Goal: Navigation & Orientation: Find specific page/section

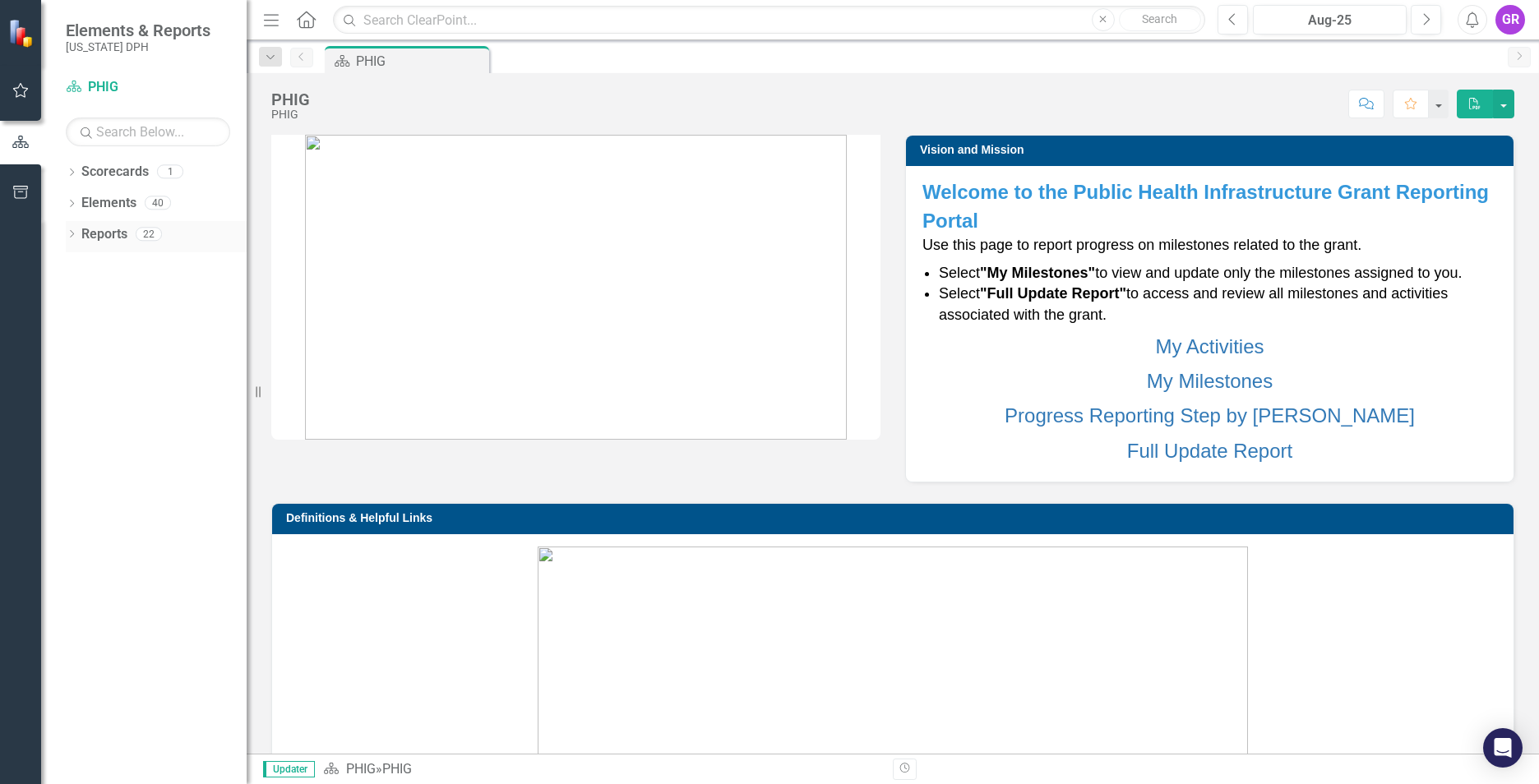
click at [85, 235] on link "Reports" at bounding box center [104, 234] width 46 height 19
click at [16, 89] on icon "button" at bounding box center [21, 90] width 16 height 15
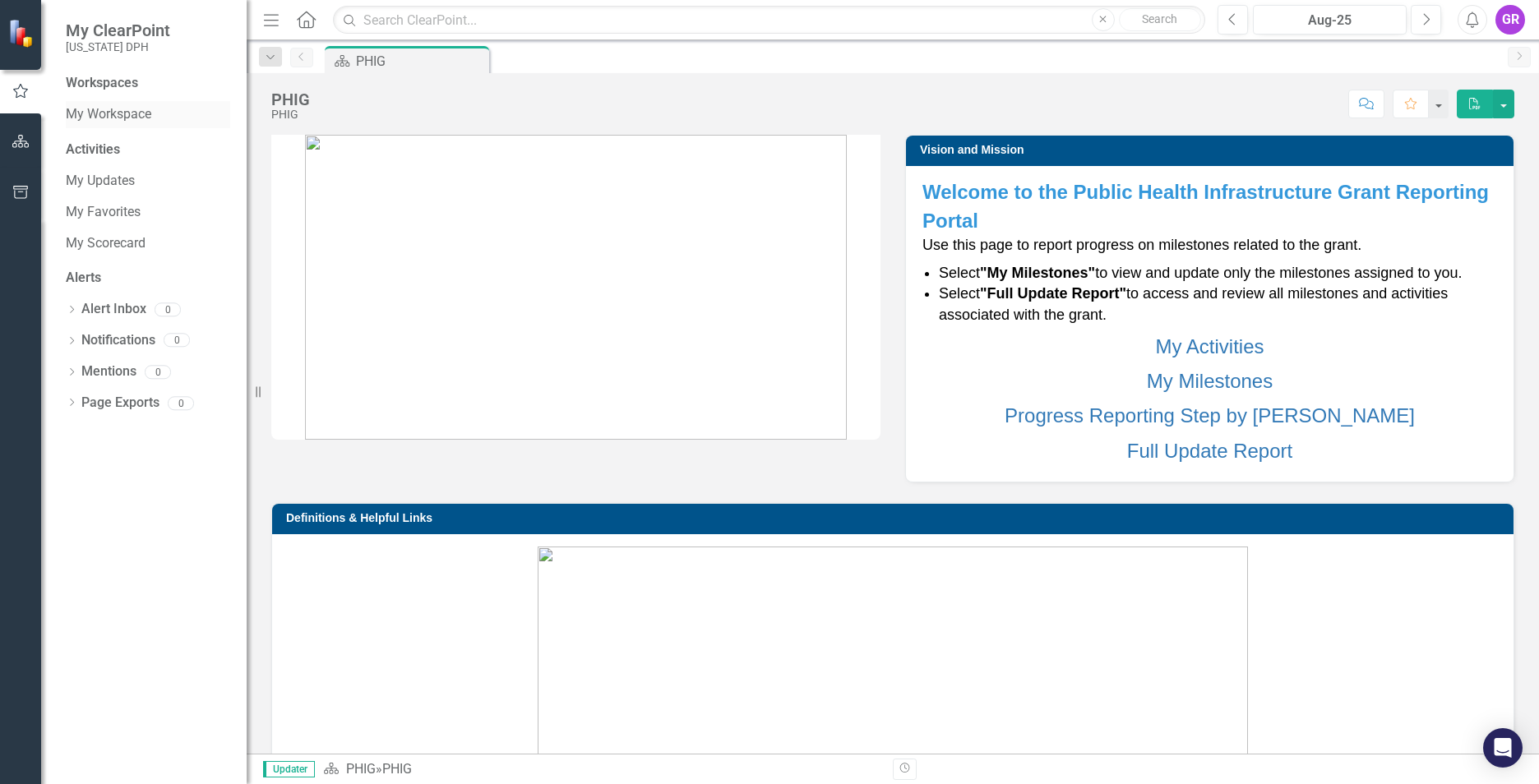
click at [119, 107] on link "My Workspace" at bounding box center [148, 114] width 165 height 19
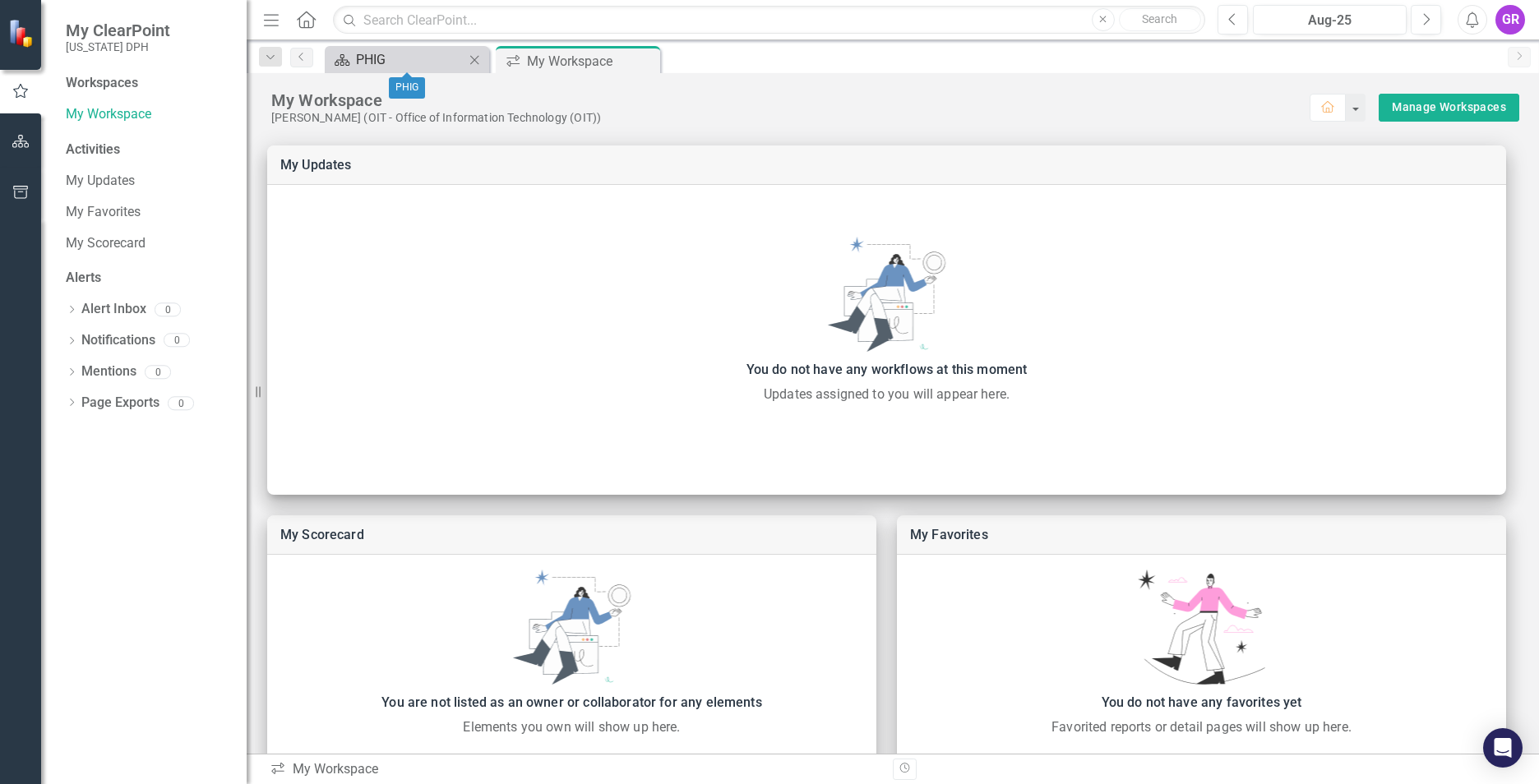
click at [408, 64] on div "PHIG" at bounding box center [410, 59] width 109 height 21
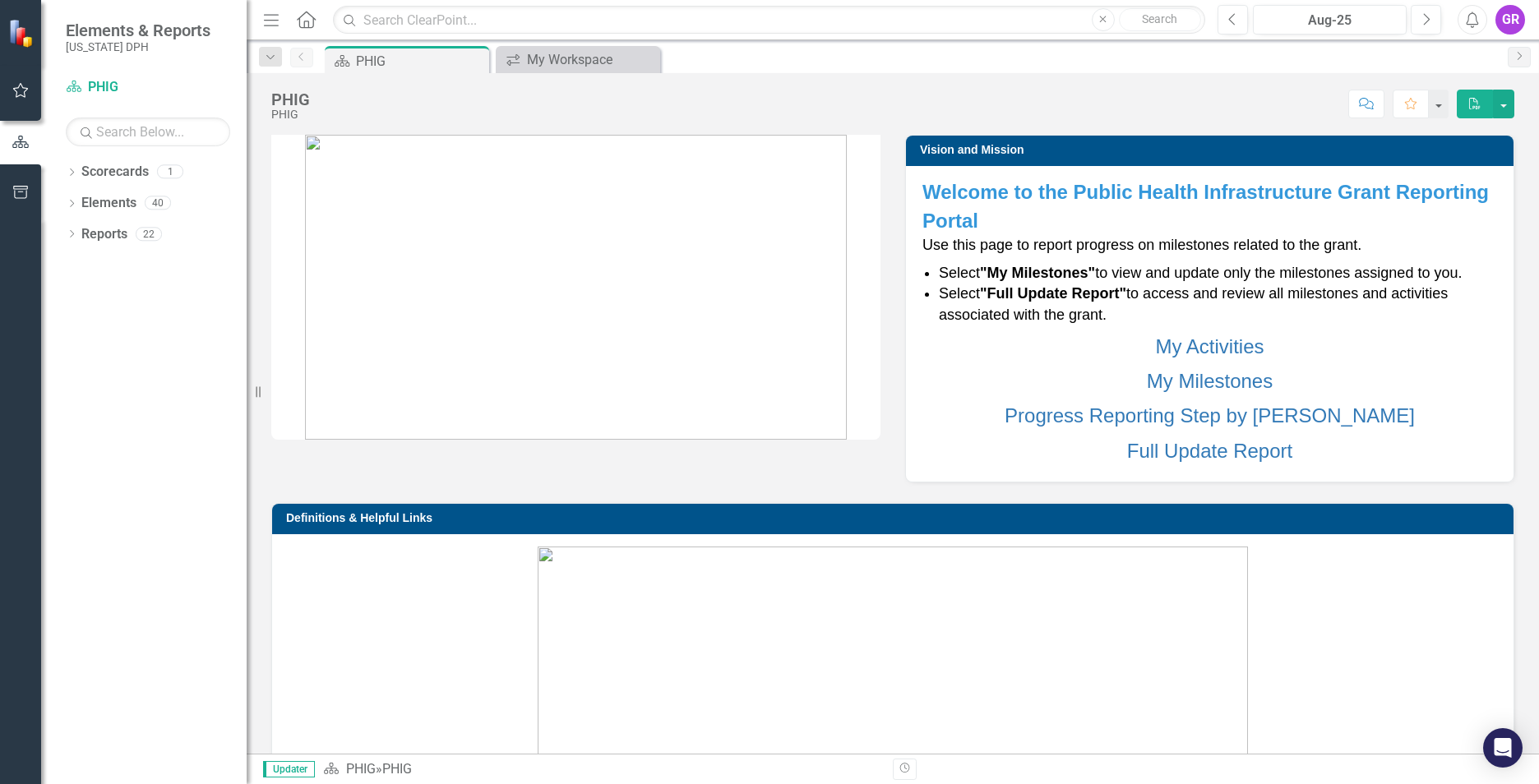
scroll to position [493, 0]
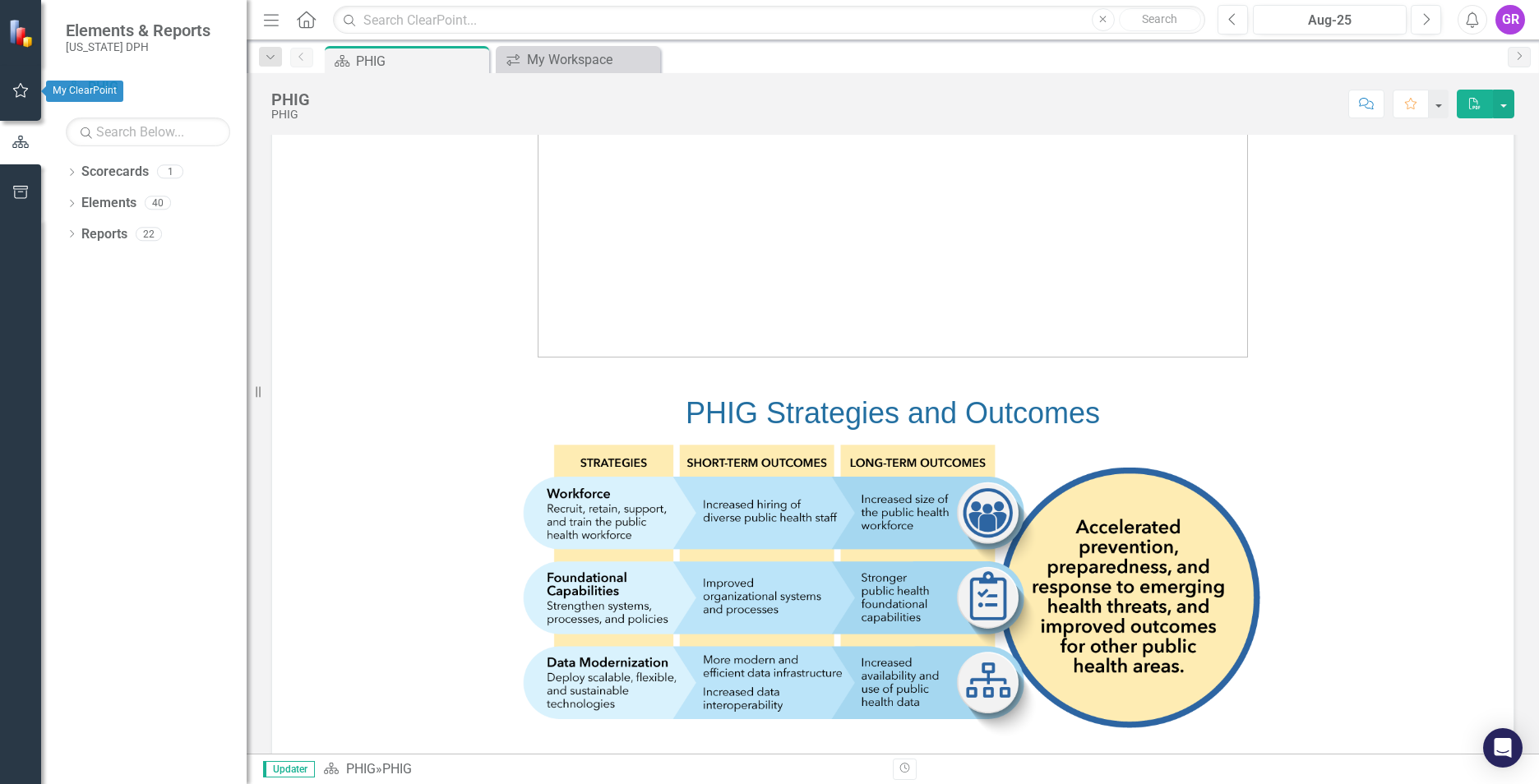
click at [21, 87] on icon "button" at bounding box center [20, 90] width 17 height 13
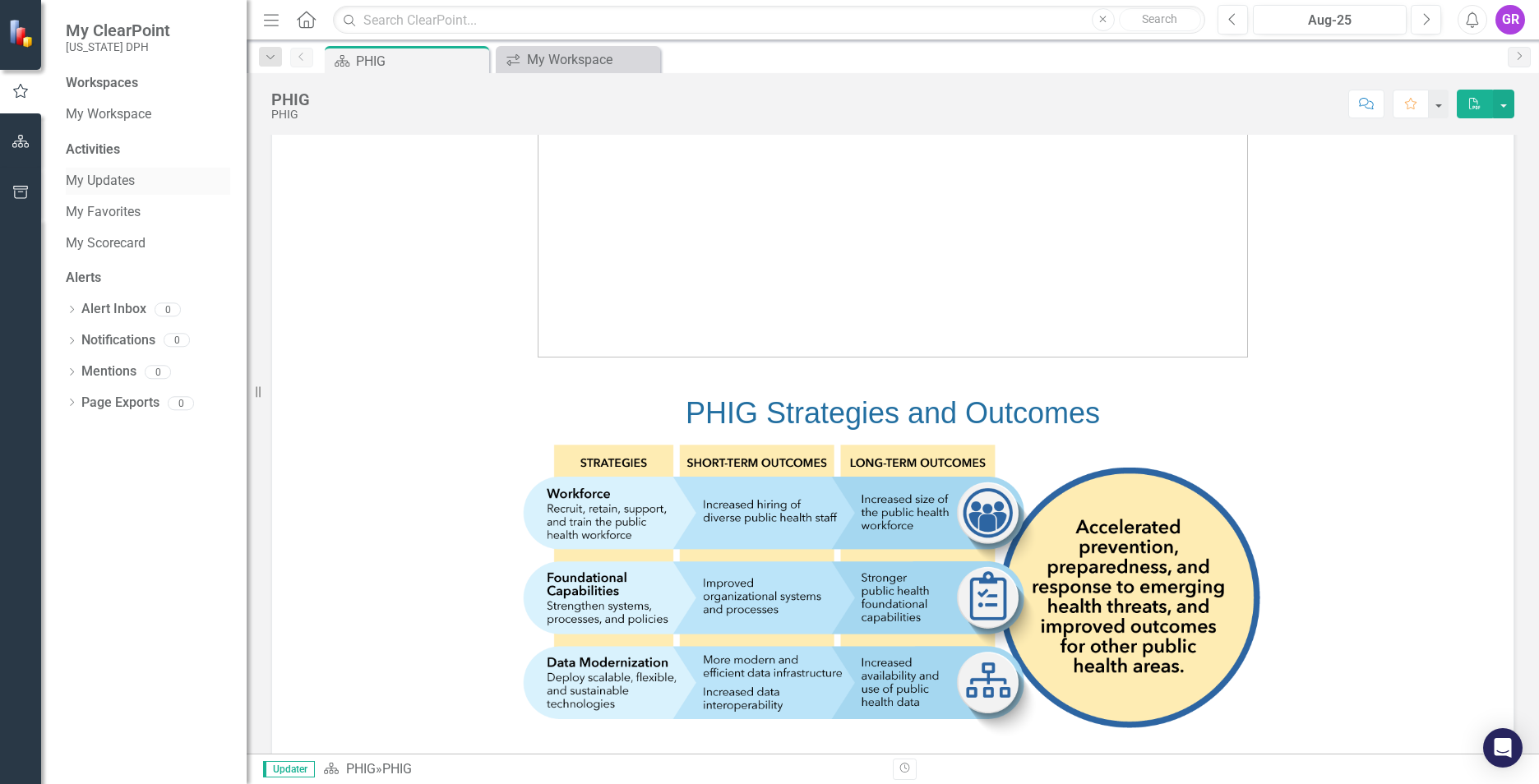
click at [109, 183] on link "My Updates" at bounding box center [148, 181] width 165 height 19
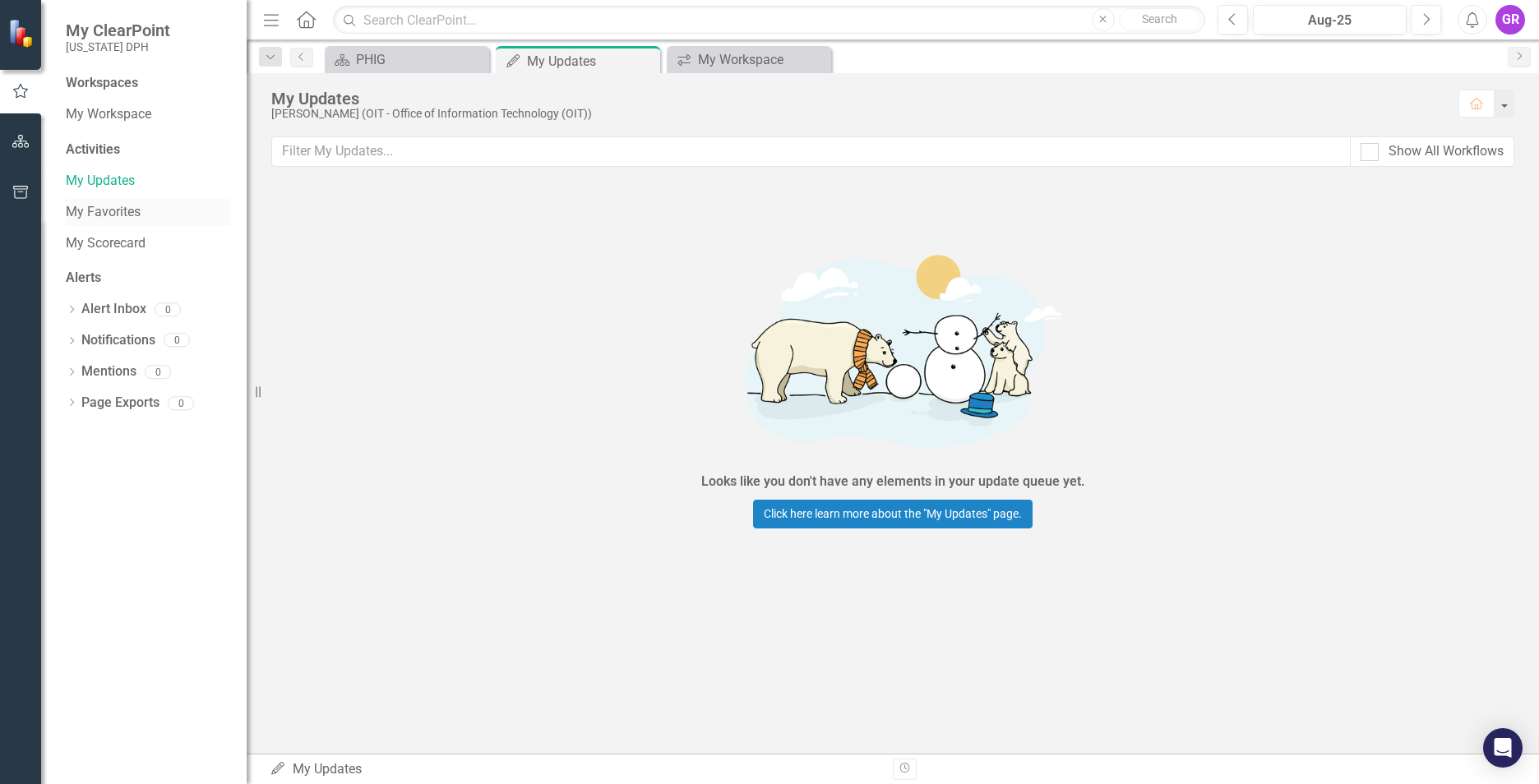
click at [108, 206] on link "My Favorites" at bounding box center [148, 212] width 165 height 19
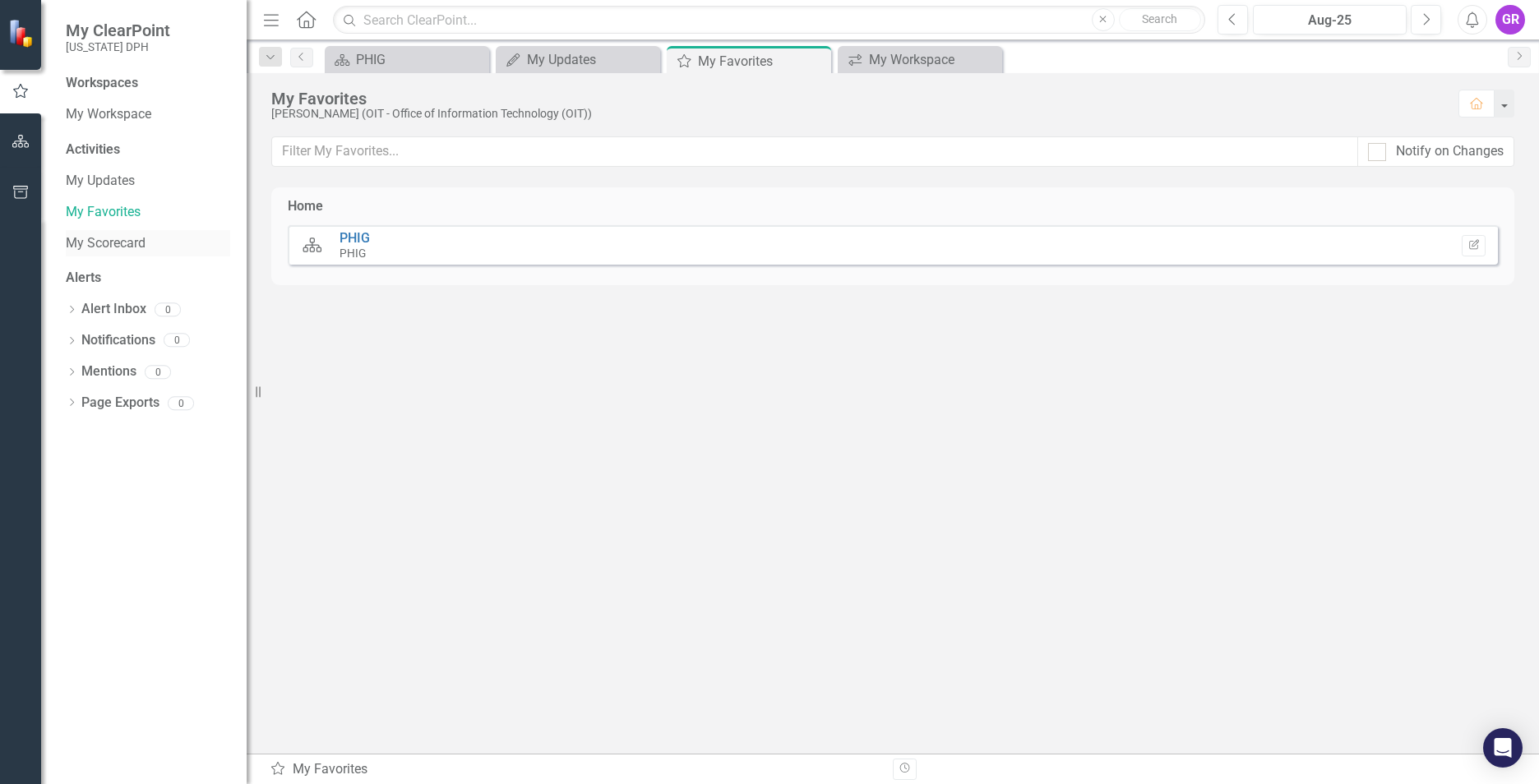
click at [106, 243] on link "My Scorecard" at bounding box center [148, 243] width 165 height 19
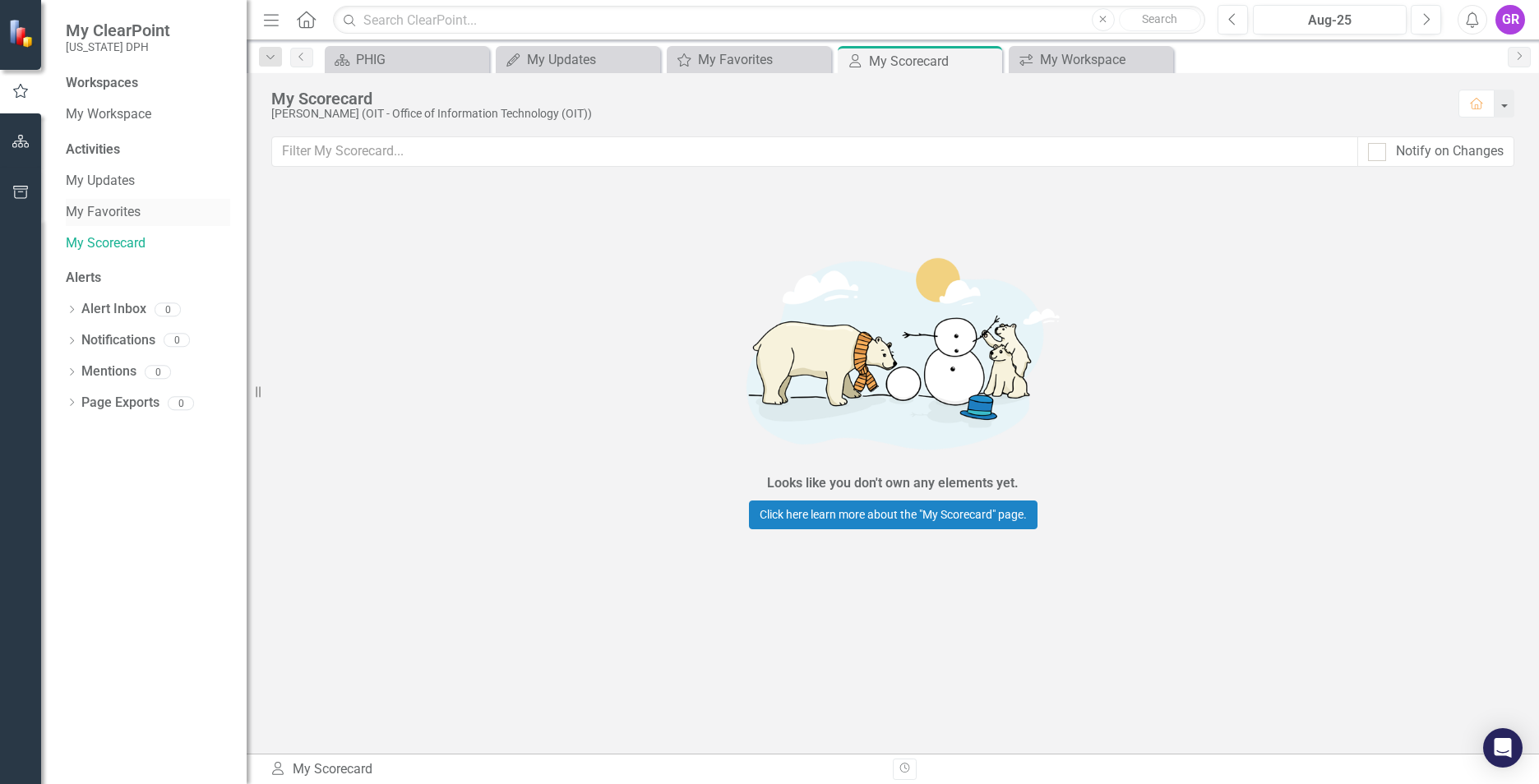
click at [118, 216] on link "My Favorites" at bounding box center [148, 212] width 165 height 19
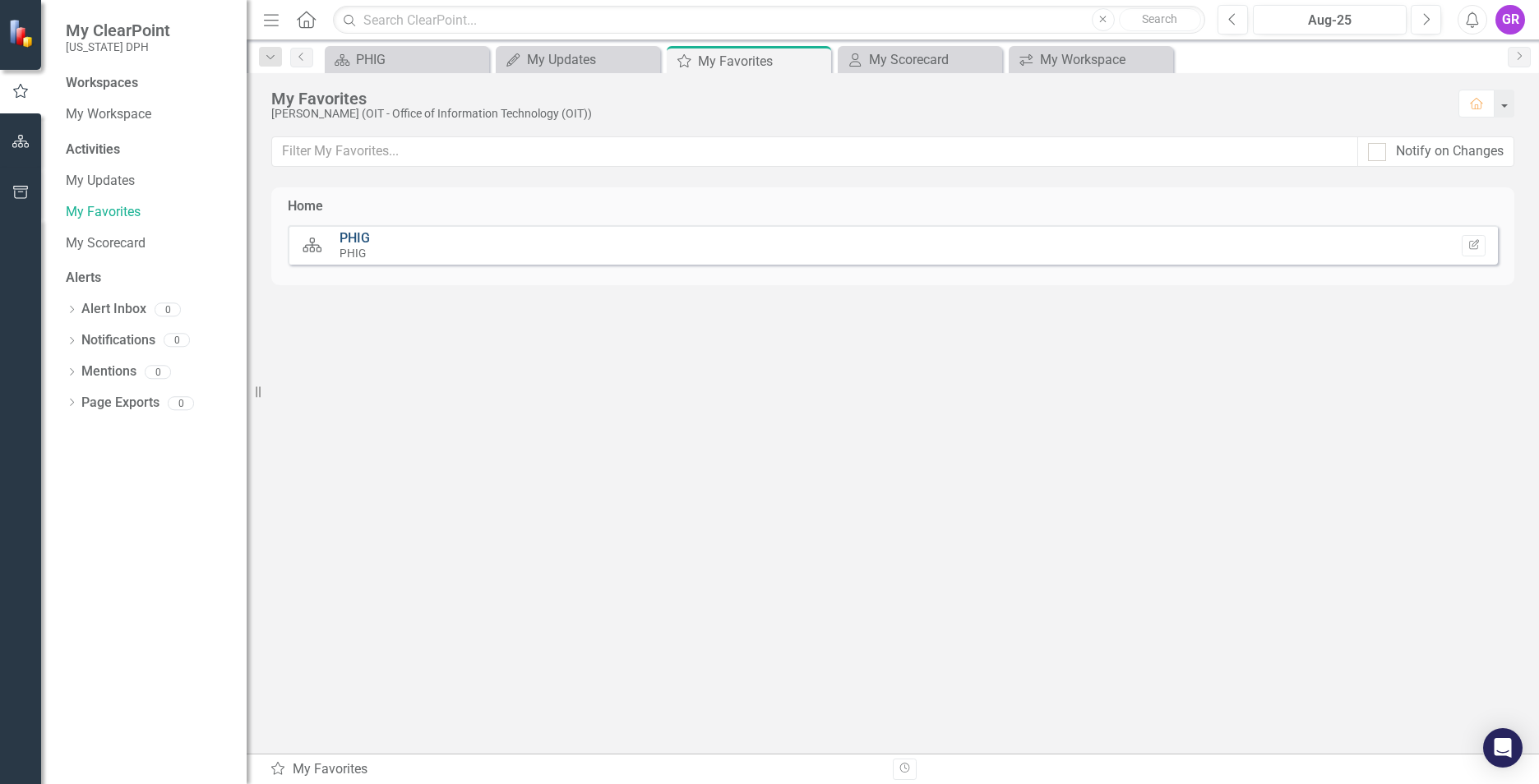
click at [365, 246] on link "PHIG" at bounding box center [355, 238] width 30 height 16
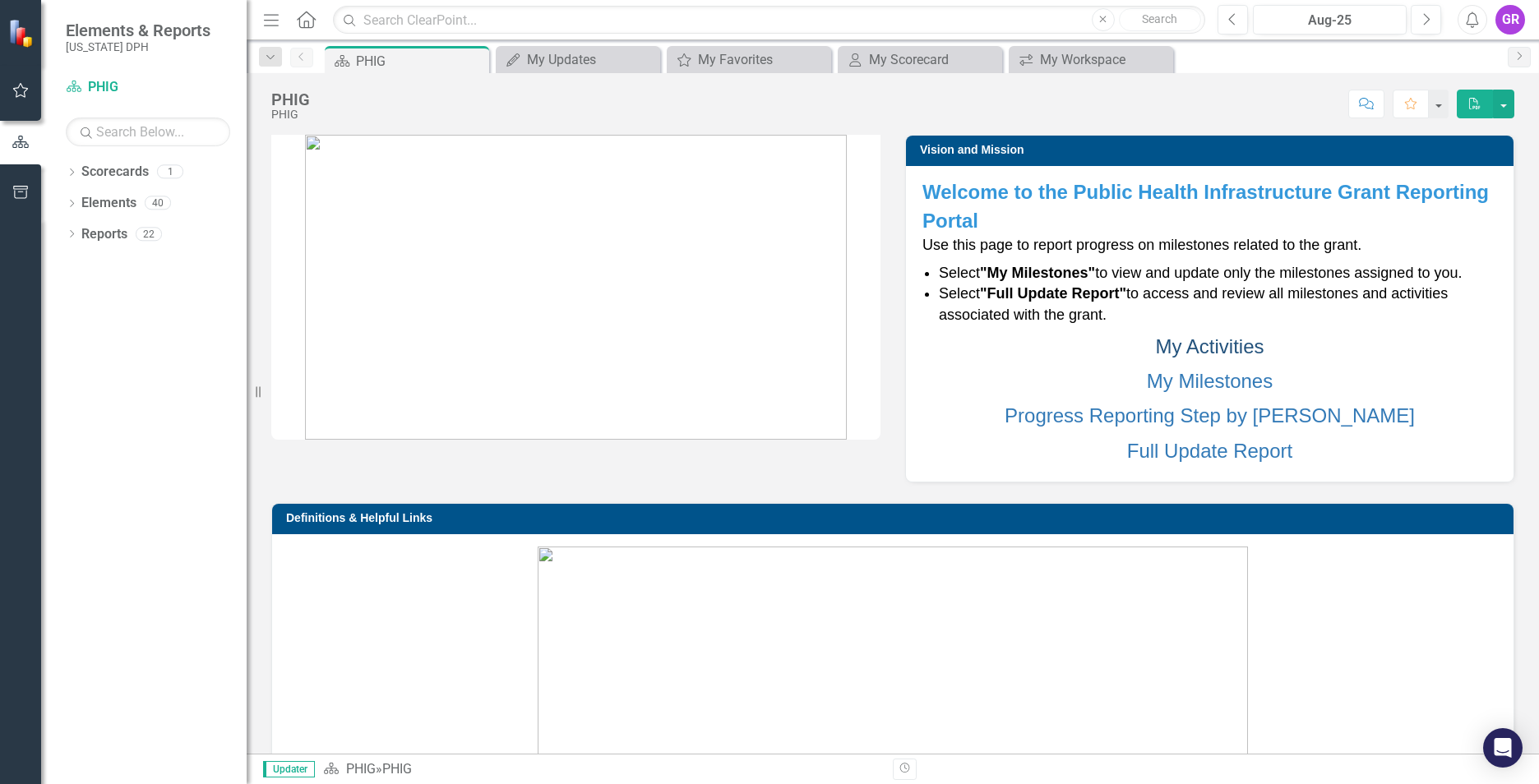
click at [1198, 349] on link "My Activities" at bounding box center [1209, 347] width 109 height 22
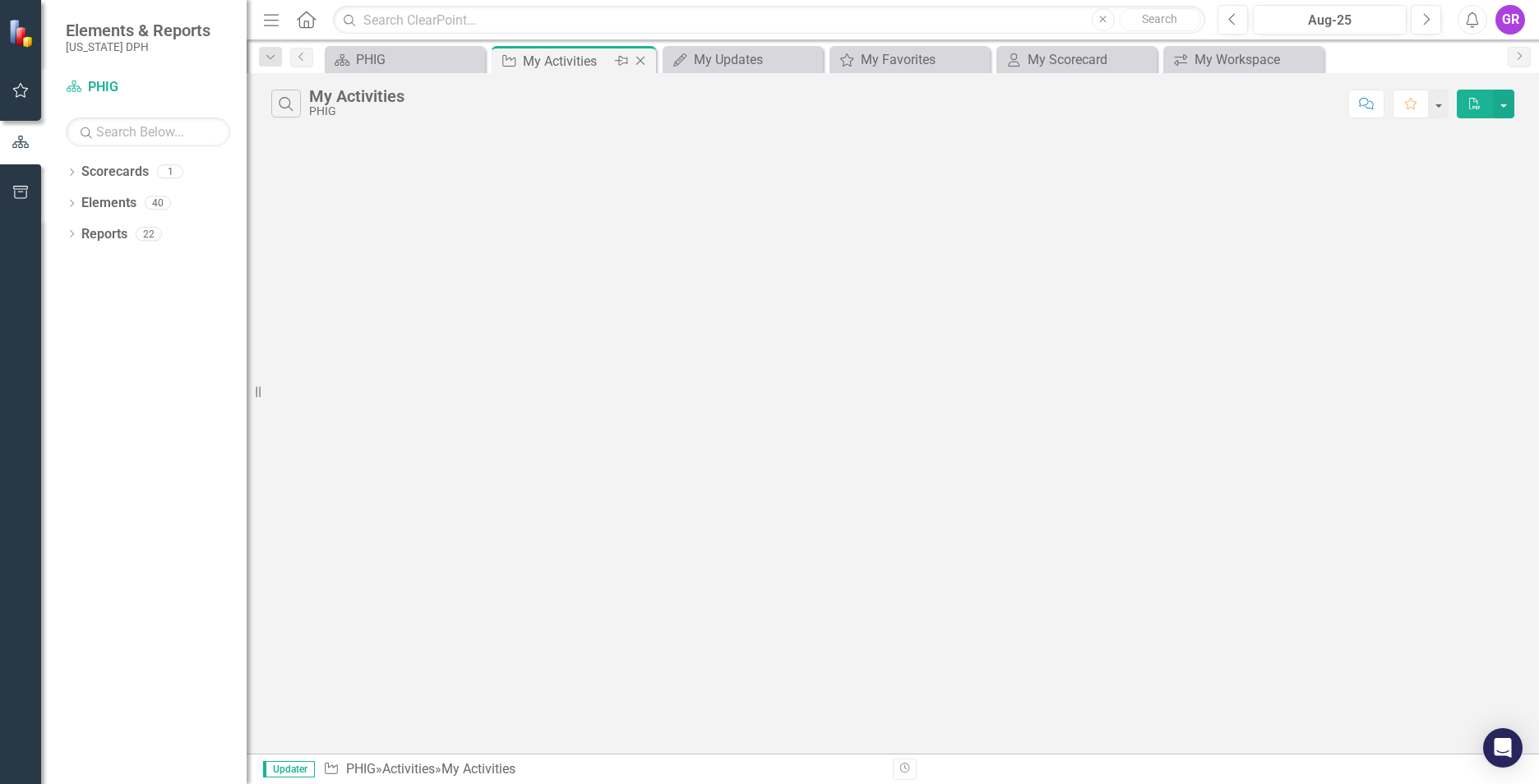
click at [640, 58] on icon "Close" at bounding box center [641, 60] width 16 height 13
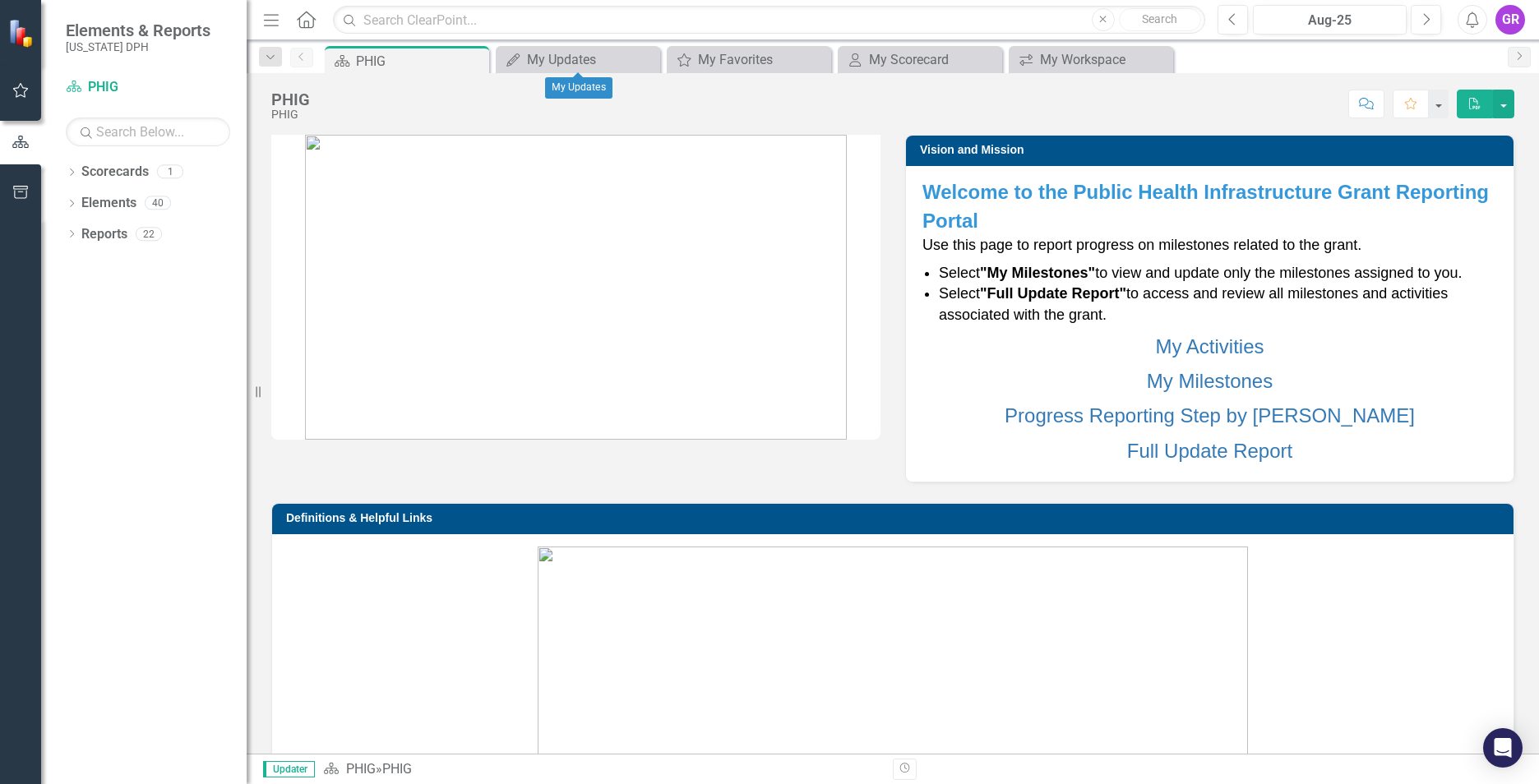
click at [0, 0] on icon "Close" at bounding box center [0, 0] width 0 height 0
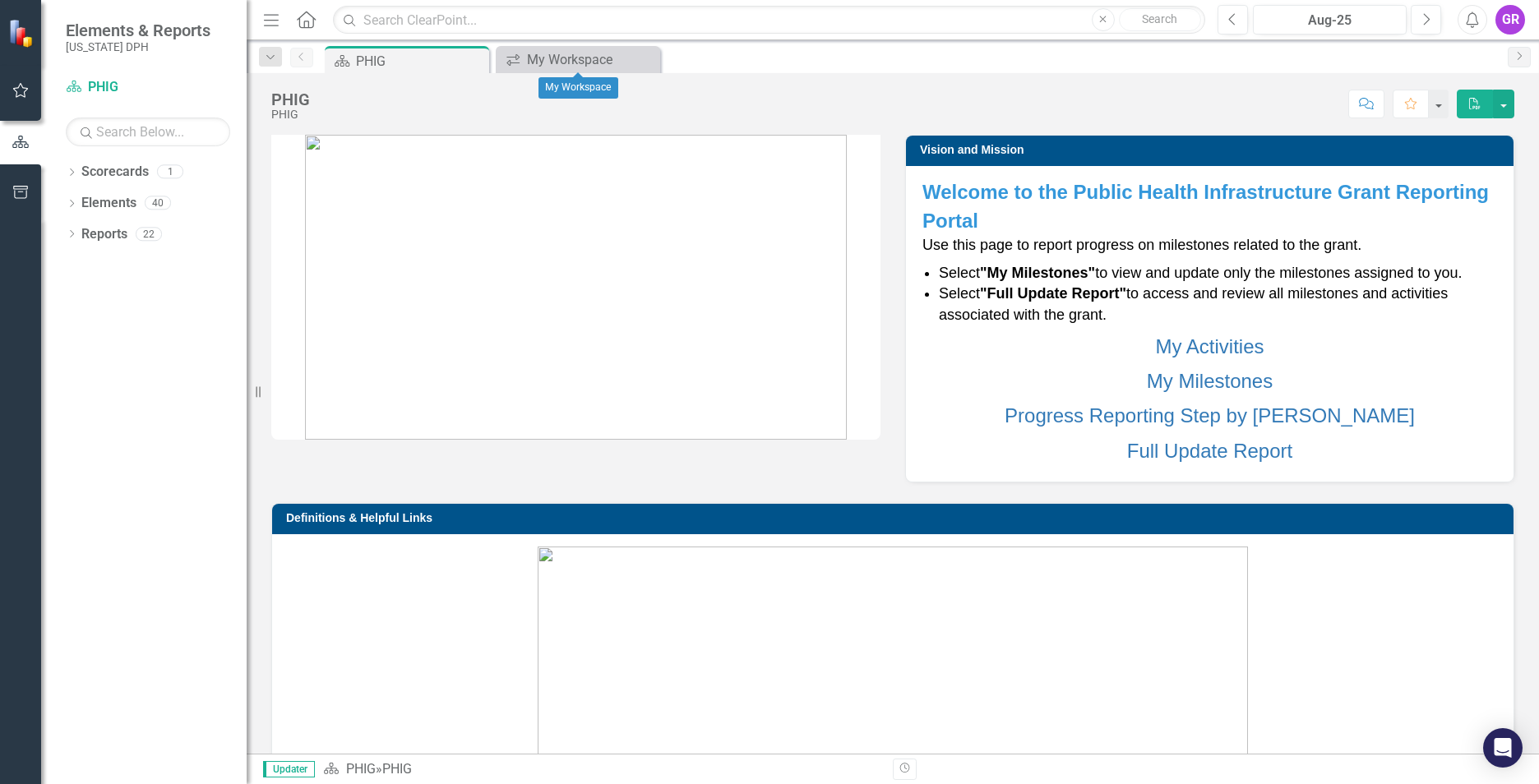
click at [0, 0] on icon "Close" at bounding box center [0, 0] width 0 height 0
click at [1219, 380] on link "My Milestones" at bounding box center [1210, 381] width 126 height 22
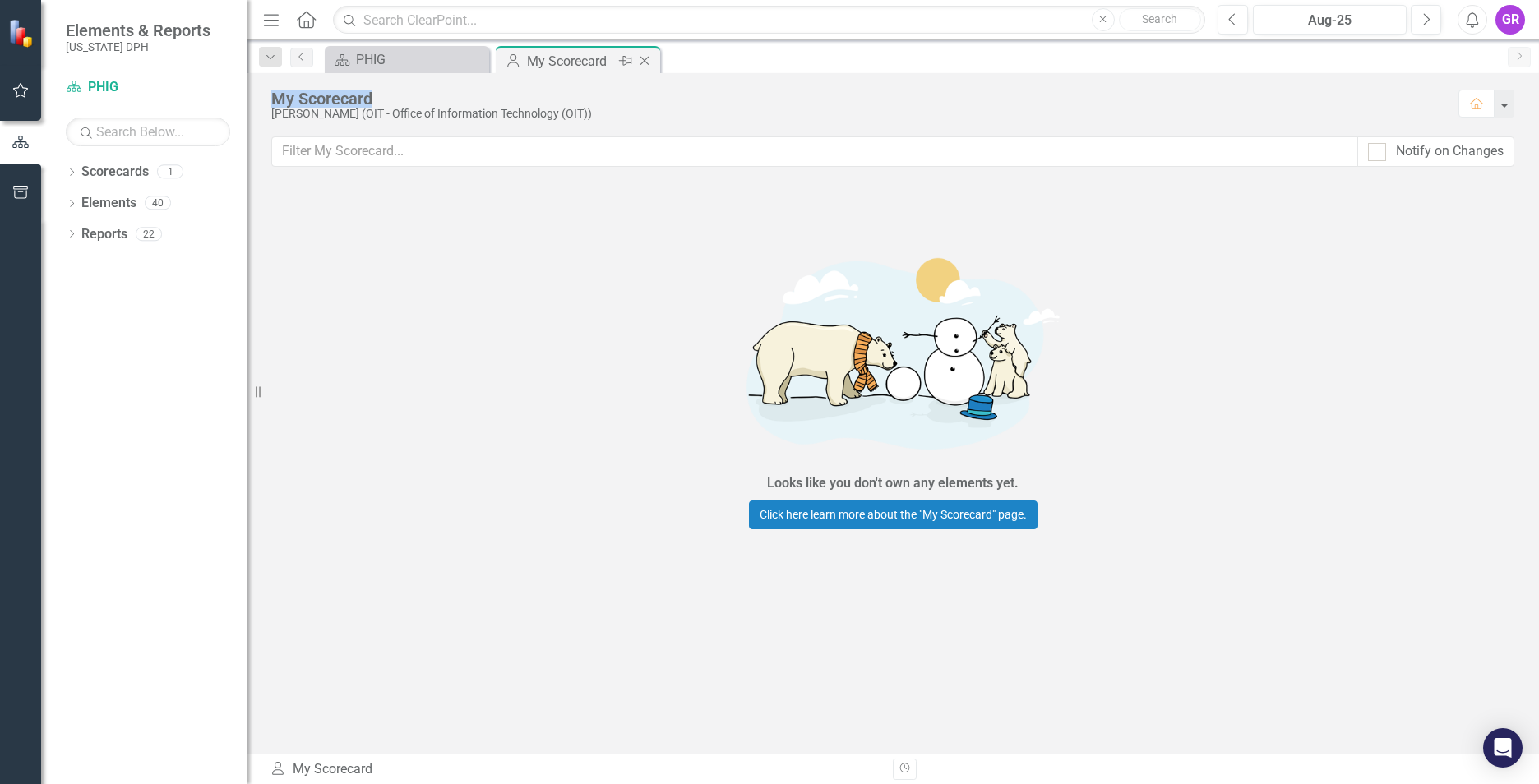
click at [638, 58] on icon "Close" at bounding box center [645, 60] width 16 height 13
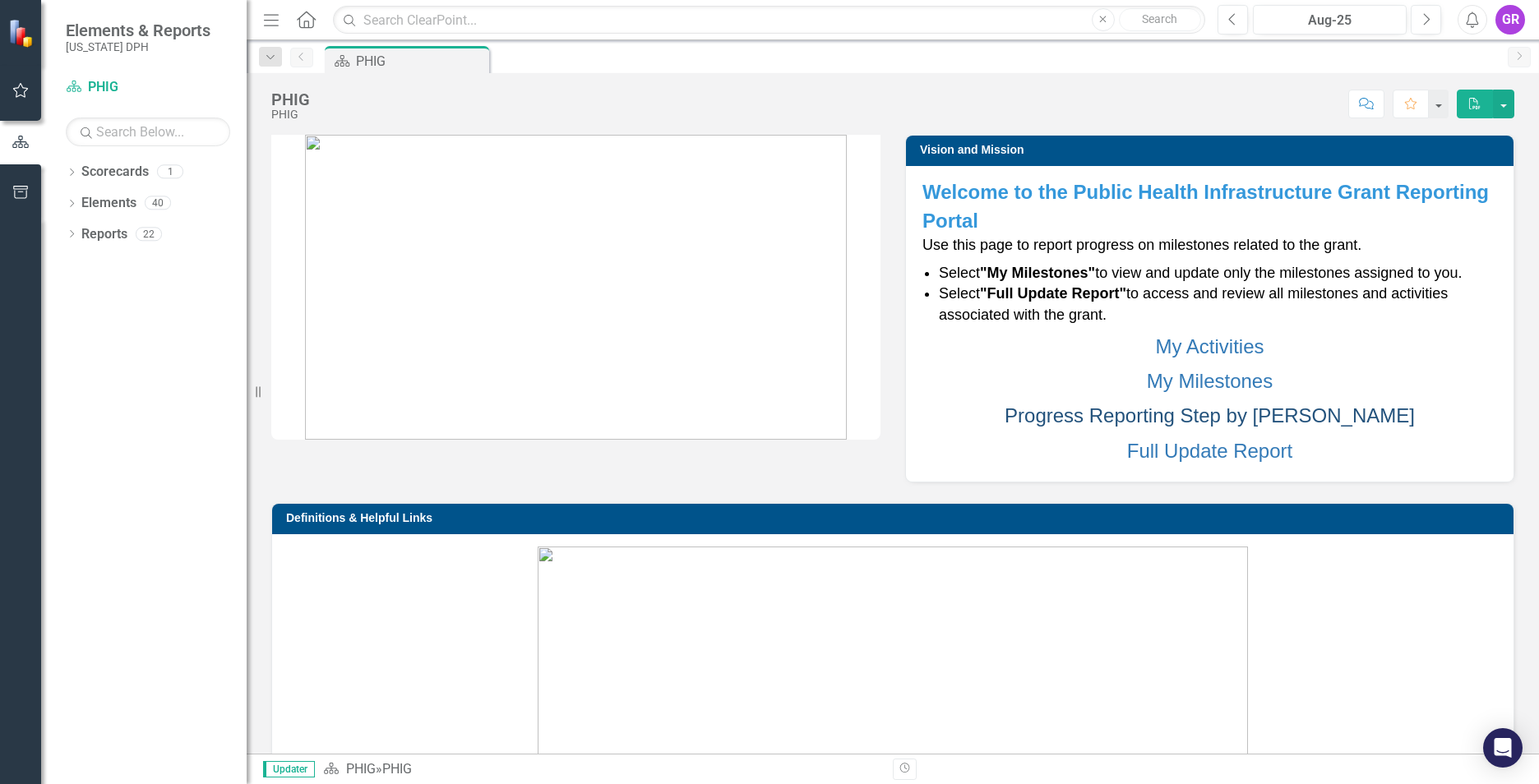
click at [1230, 417] on link "Progress Reporting Step by [PERSON_NAME]" at bounding box center [1209, 415] width 410 height 22
click at [1217, 444] on link "Full Update Report" at bounding box center [1209, 450] width 165 height 22
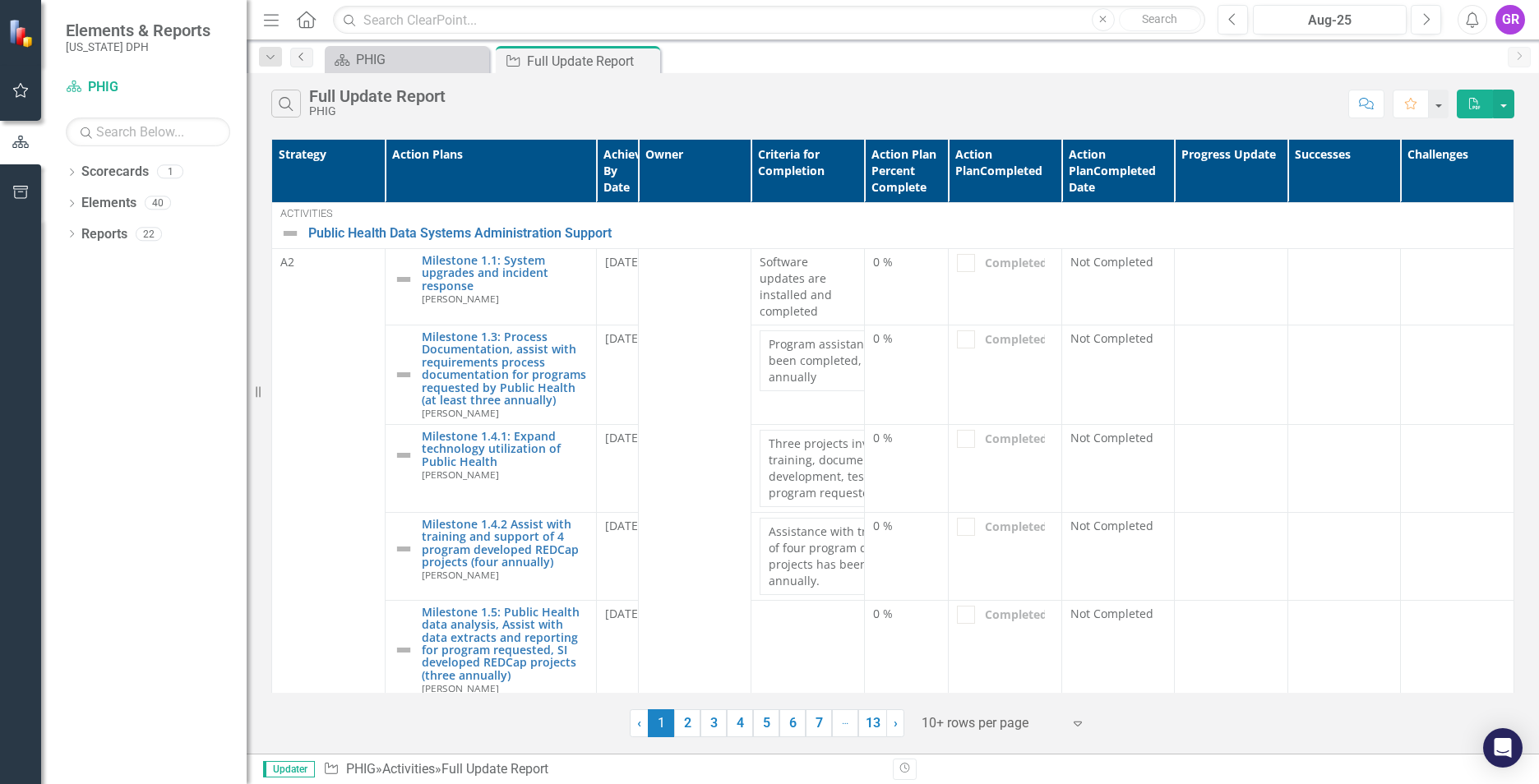
click at [299, 57] on icon at bounding box center [301, 57] width 4 height 8
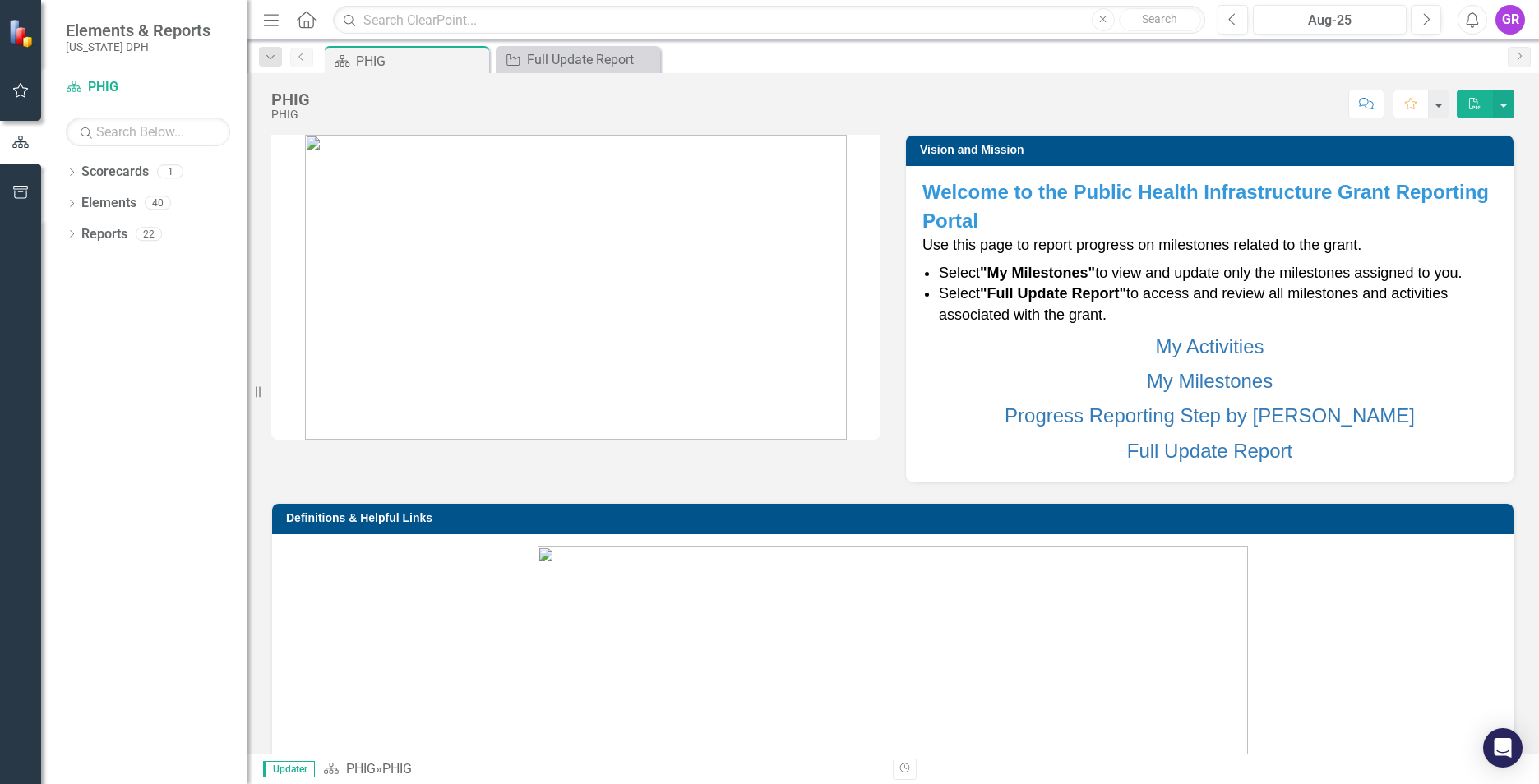
click at [306, 53] on icon "Previous" at bounding box center [301, 57] width 13 height 10
click at [262, 59] on div "Dropdown" at bounding box center [270, 57] width 23 height 20
click at [298, 54] on icon "Previous" at bounding box center [301, 57] width 13 height 10
click at [308, 11] on icon "Home" at bounding box center [305, 19] width 21 height 17
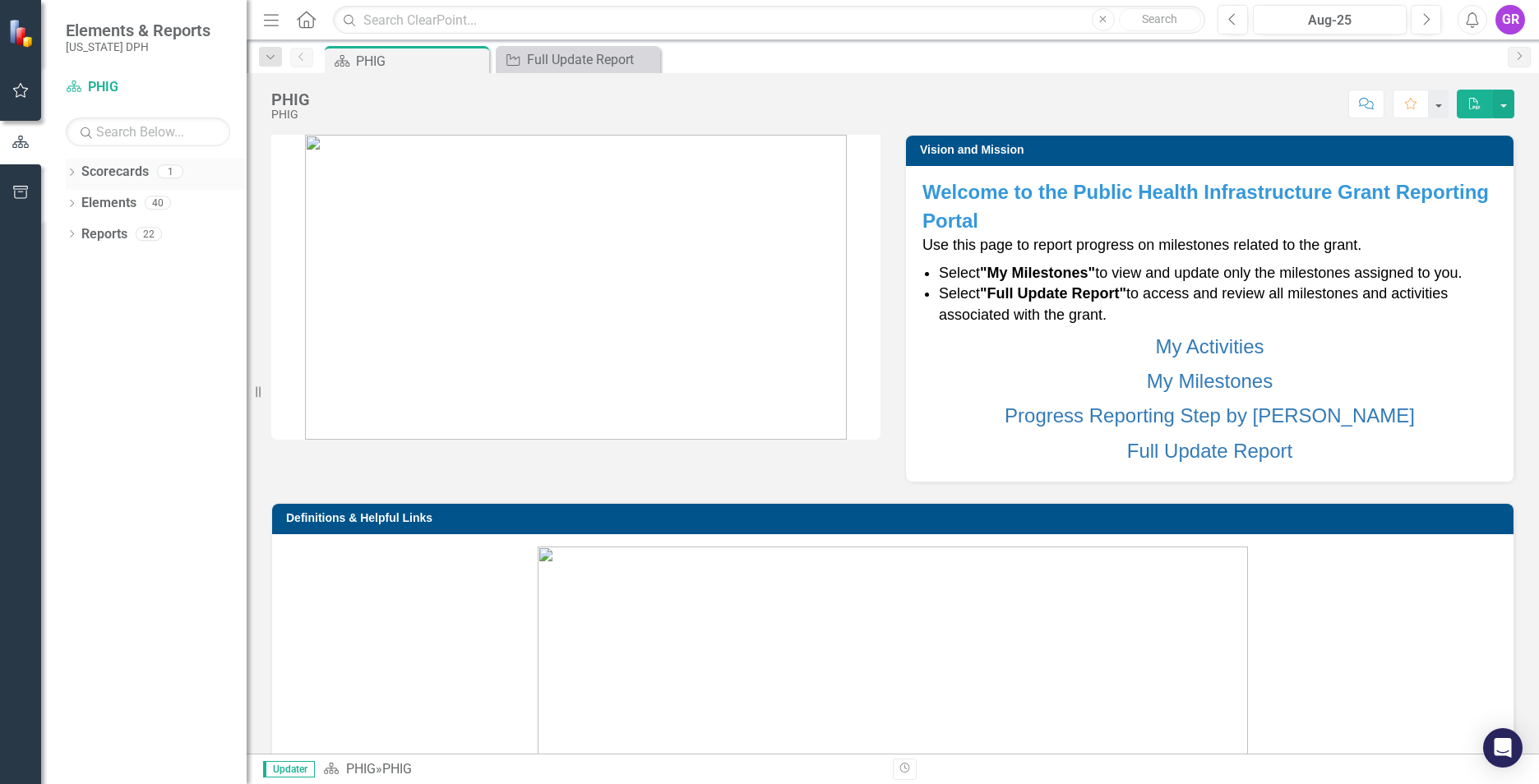
click at [76, 169] on icon "Dropdown" at bounding box center [72, 173] width 12 height 9
click at [97, 196] on link "PHIG" at bounding box center [168, 203] width 156 height 19
click at [78, 233] on div "Dropdown Elements 40" at bounding box center [156, 236] width 181 height 31
click at [73, 233] on icon "Dropdown" at bounding box center [72, 235] width 12 height 9
click at [136, 271] on link "Project Projects" at bounding box center [125, 266] width 71 height 19
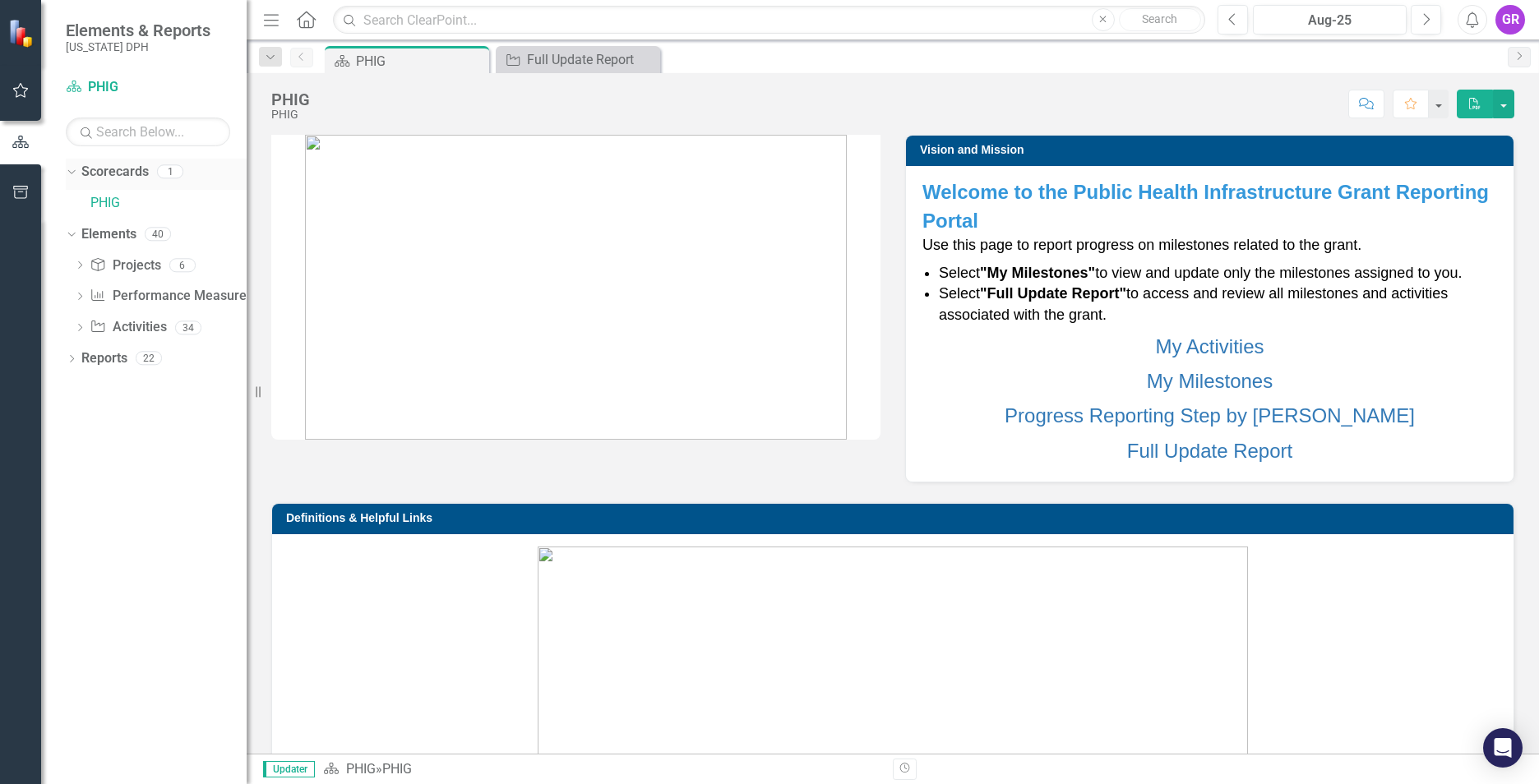
click at [69, 167] on icon "Dropdown" at bounding box center [69, 171] width 9 height 12
click at [26, 89] on icon "button" at bounding box center [21, 90] width 16 height 15
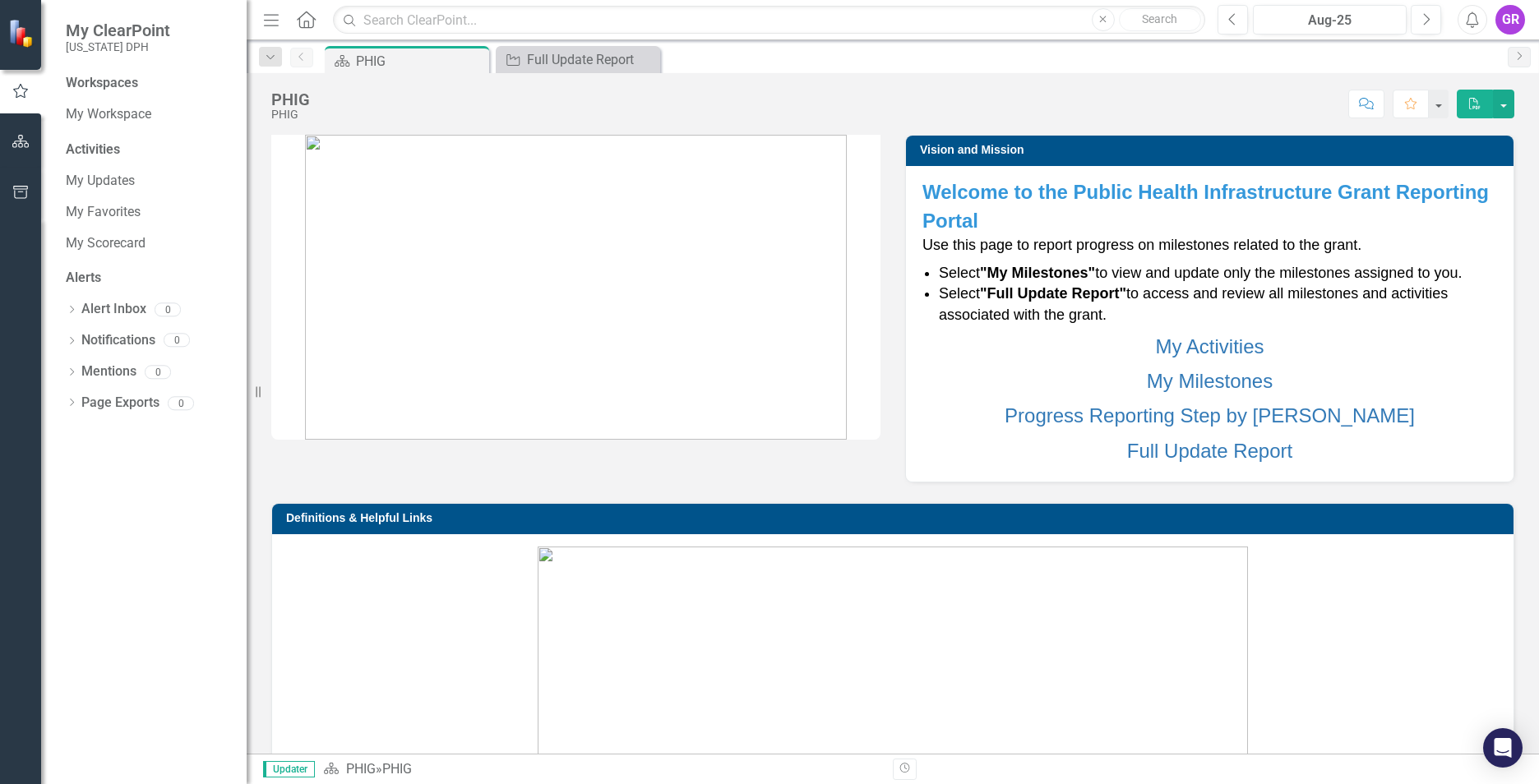
click at [1513, 16] on div "GR" at bounding box center [1510, 20] width 30 height 30
click at [26, 40] on img at bounding box center [22, 33] width 29 height 29
click at [607, 57] on div "Full Update Report" at bounding box center [581, 59] width 109 height 21
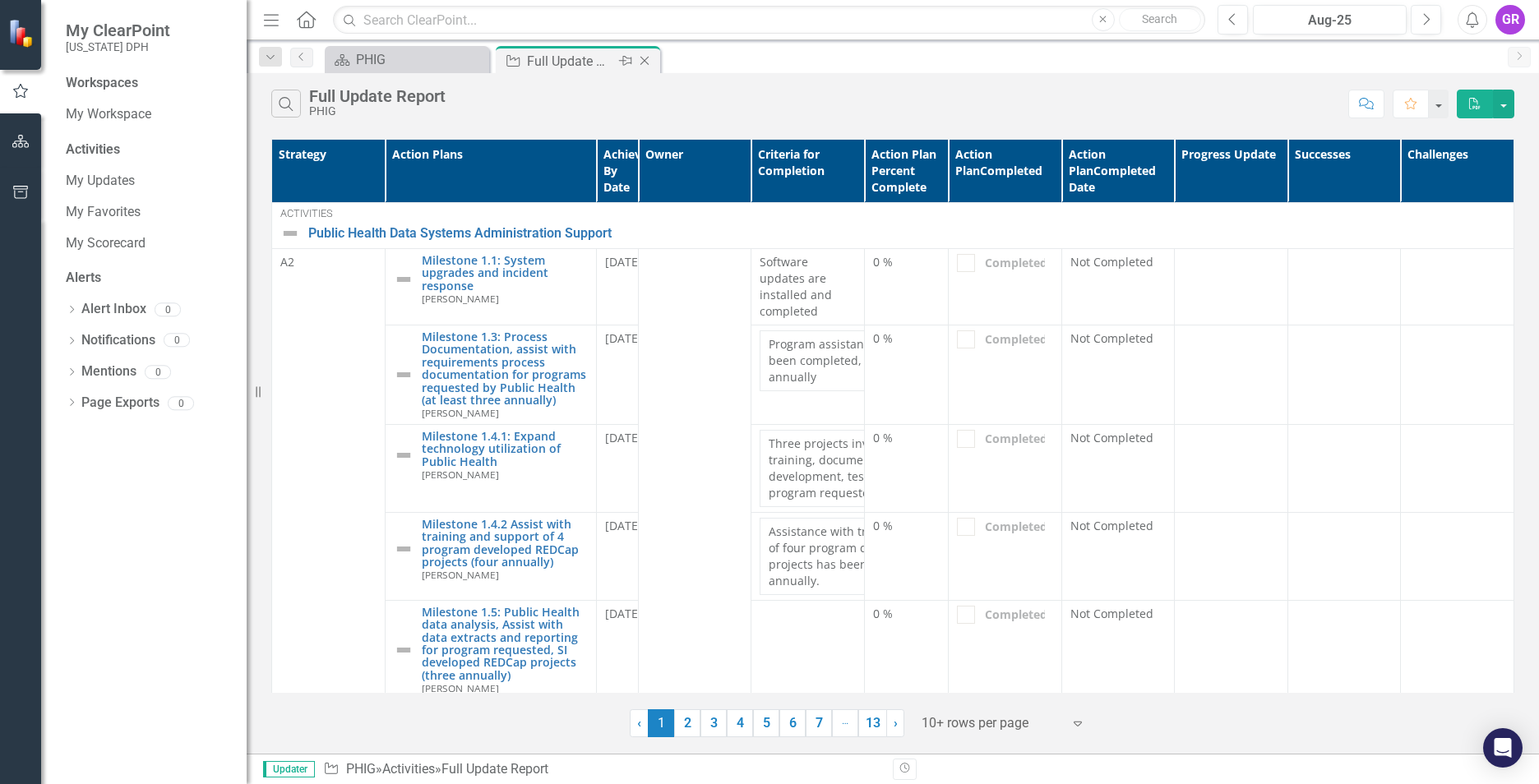
click at [647, 67] on icon "Close" at bounding box center [645, 60] width 16 height 13
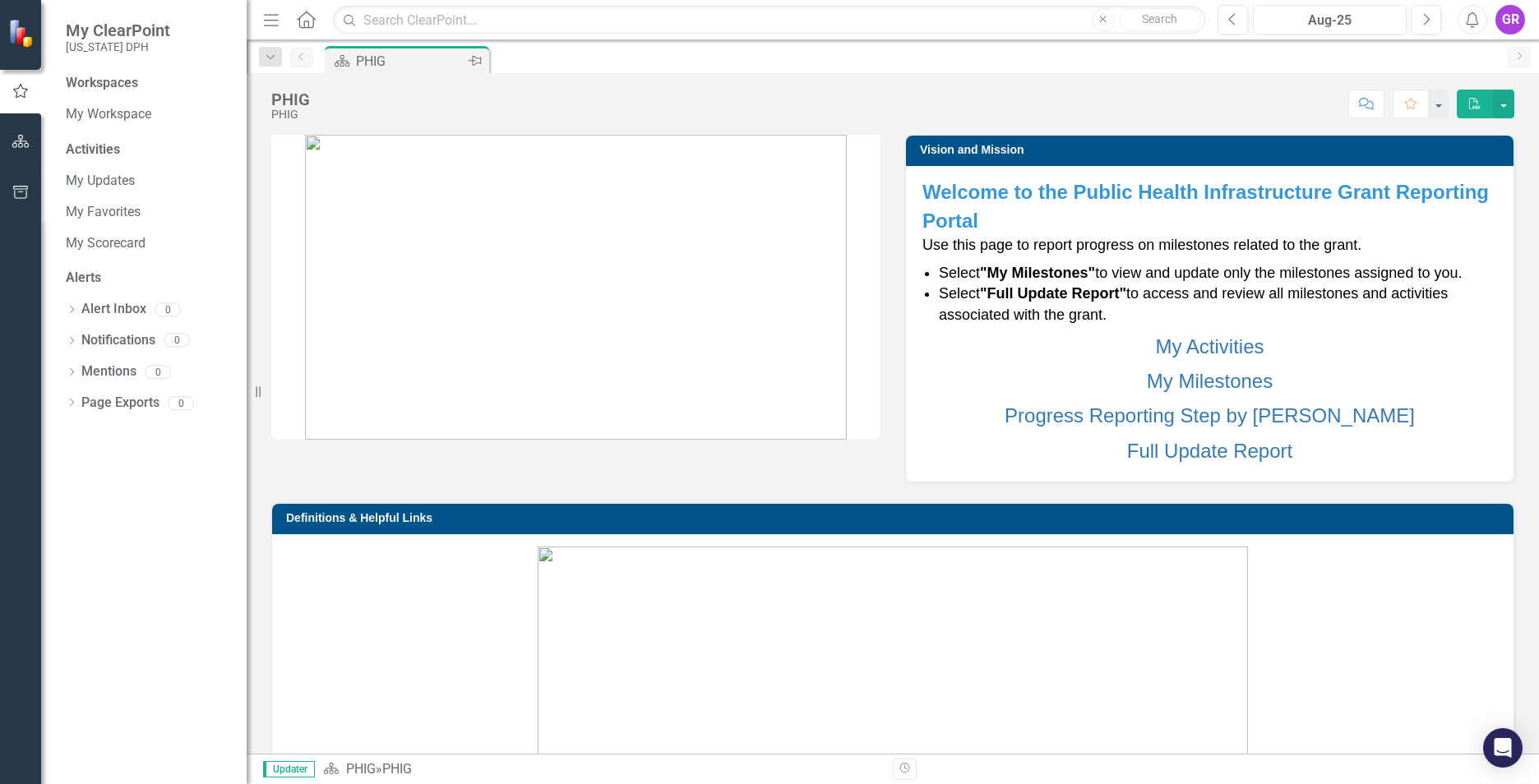
click at [382, 59] on div "PHIG" at bounding box center [410, 61] width 109 height 21
click at [1188, 414] on link "Progress Reporting Step by [PERSON_NAME]" at bounding box center [1209, 415] width 410 height 22
click at [874, 474] on div "Vision and Mission Welcome to the Public Health Infrastructure Grant Reporting …" at bounding box center [892, 704] width 1267 height 1181
